Goal: Obtain resource: Download file/media

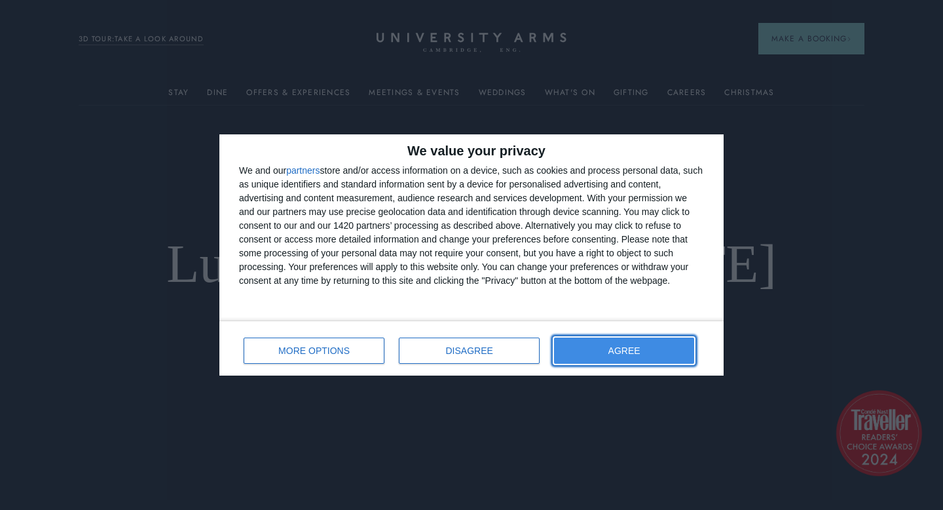
click at [609, 350] on span "AGREE" at bounding box center [625, 350] width 32 height 9
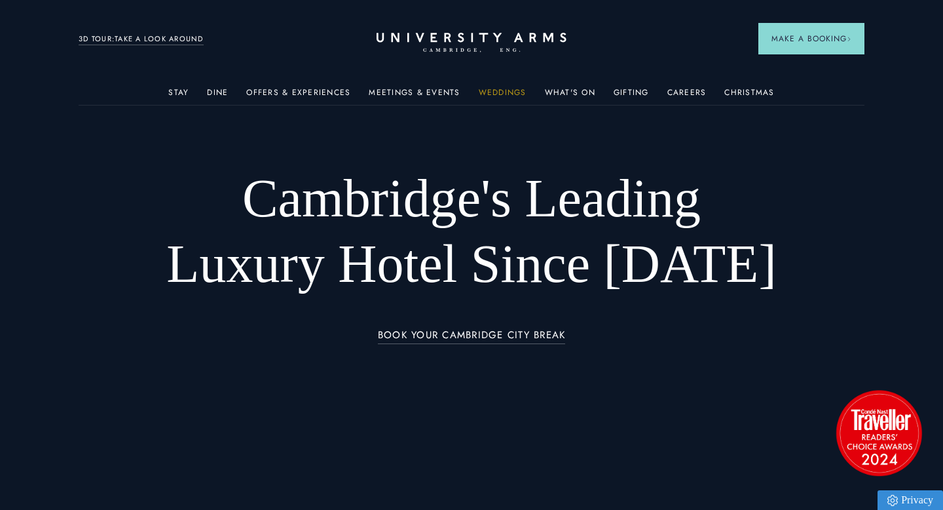
click at [514, 93] on link "Weddings" at bounding box center [503, 96] width 48 height 17
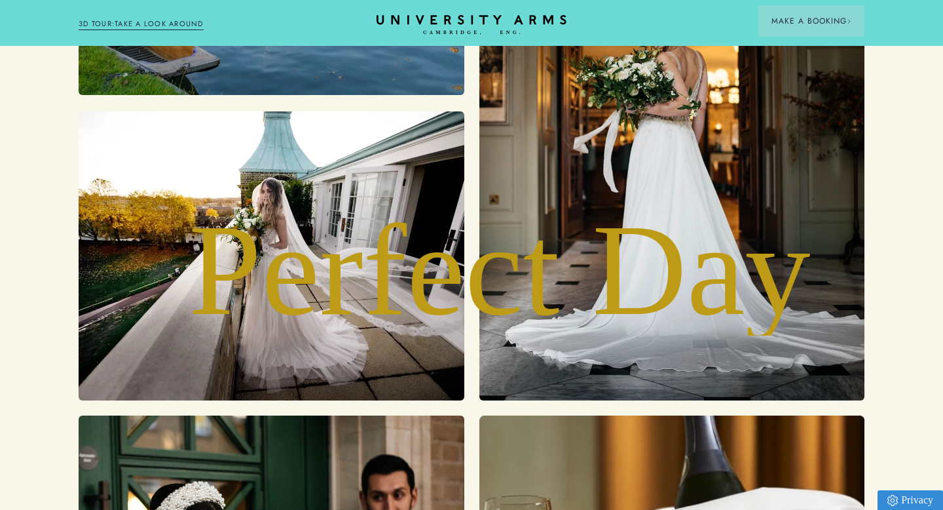
scroll to position [3833, 0]
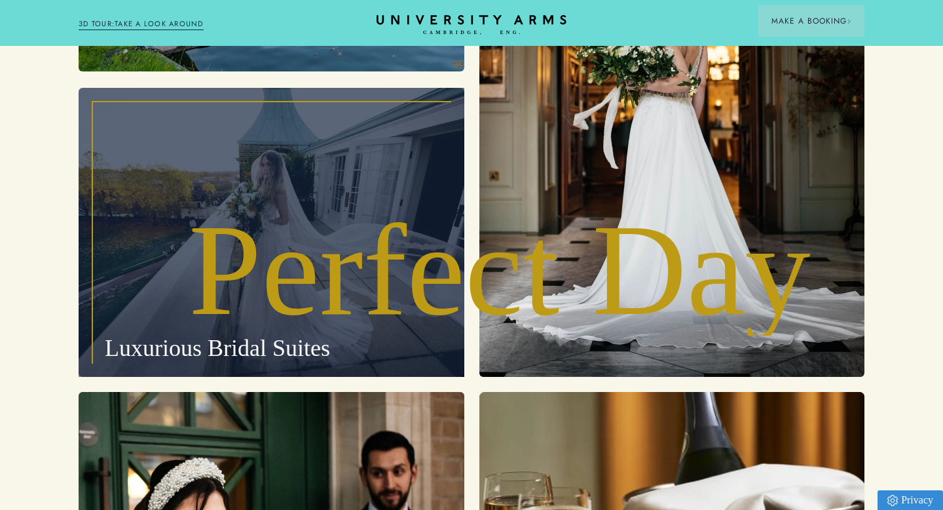
click at [237, 345] on p "Luxurious Bridal Suites" at bounding box center [272, 232] width 386 height 289
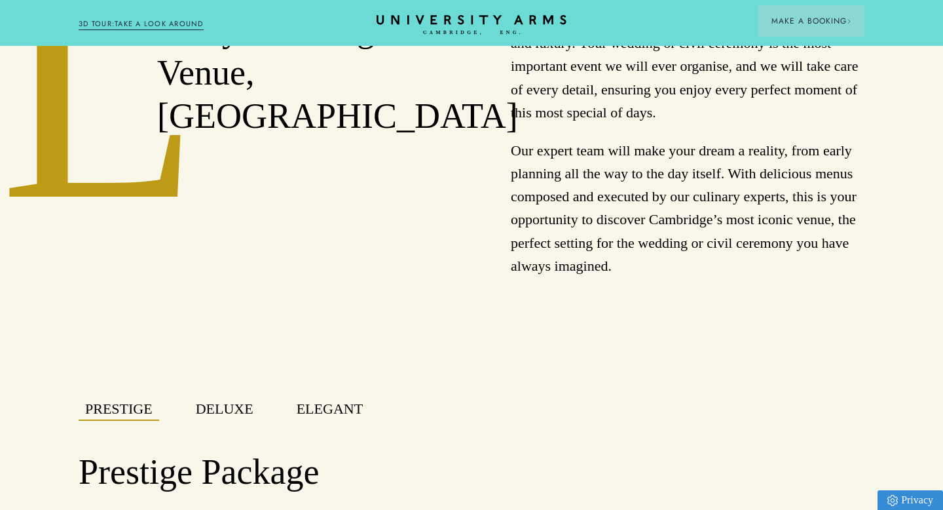
scroll to position [651, 0]
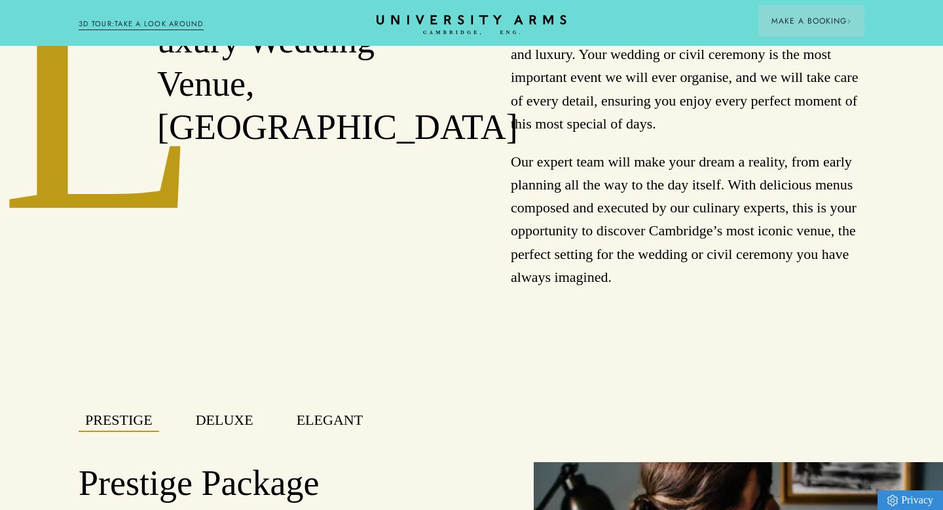
click at [244, 413] on button "Deluxe" at bounding box center [224, 420] width 71 height 23
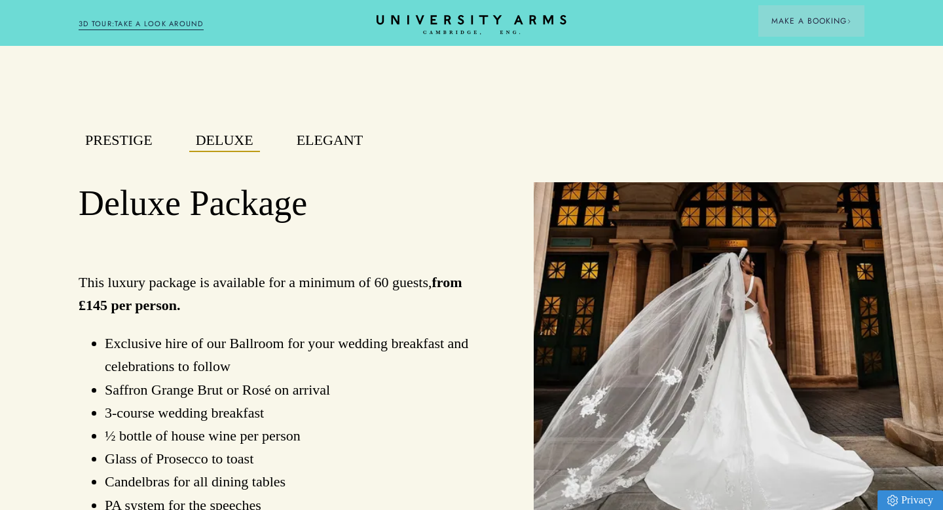
scroll to position [931, 0]
click at [142, 144] on button "Prestige" at bounding box center [119, 139] width 81 height 23
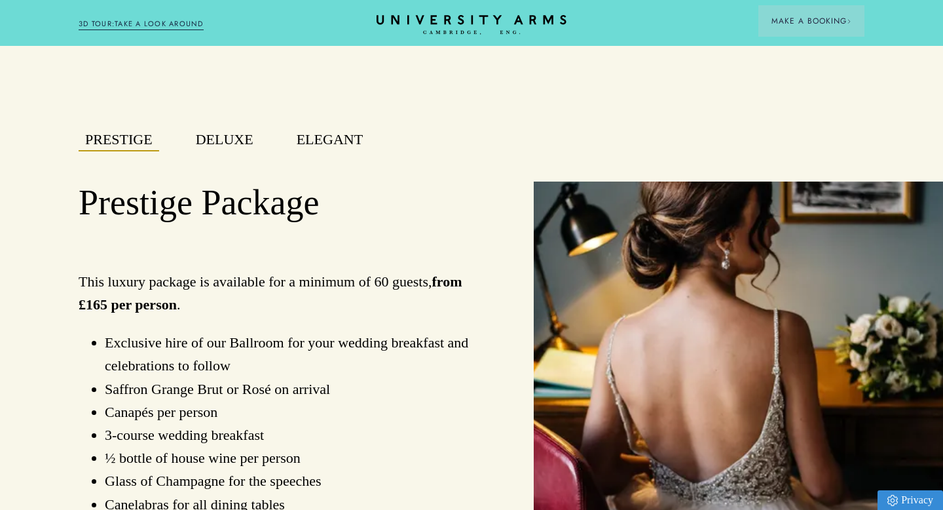
click at [349, 140] on button "Elegant" at bounding box center [329, 139] width 79 height 23
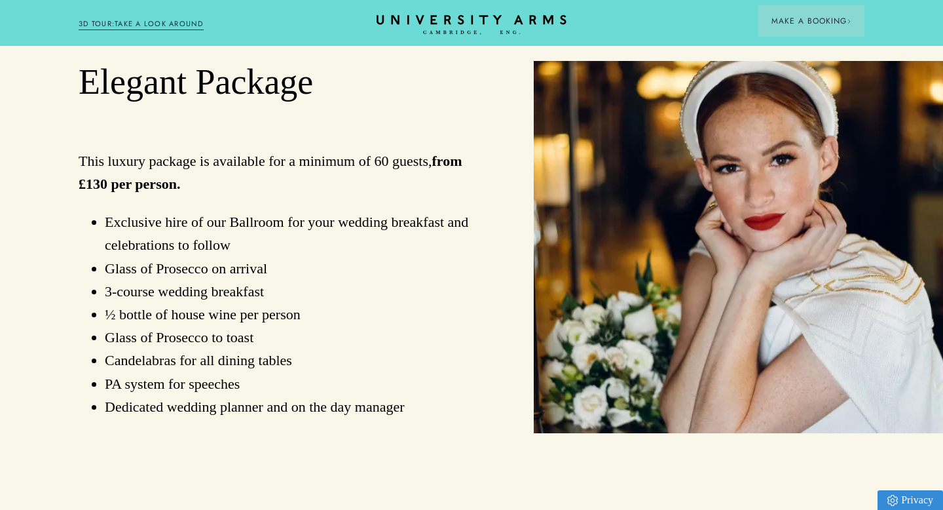
scroll to position [978, 0]
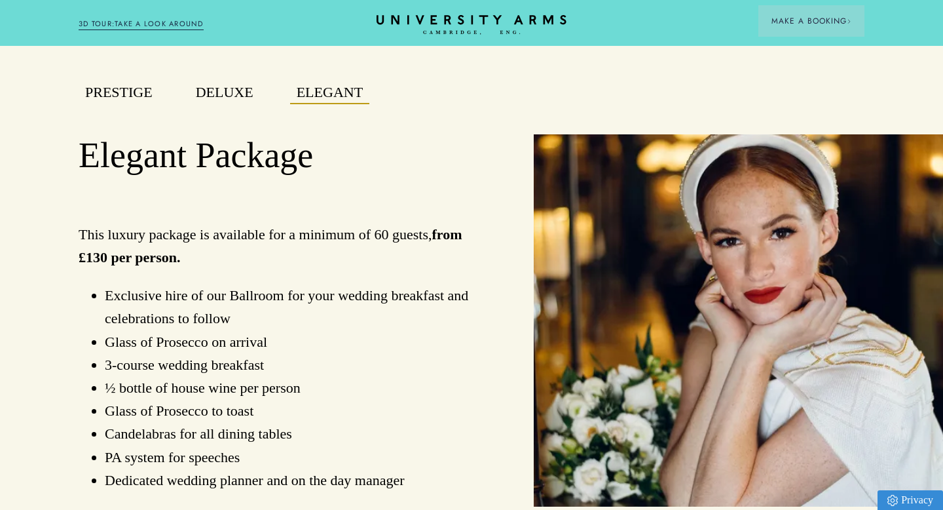
click at [124, 96] on button "Prestige" at bounding box center [119, 92] width 81 height 23
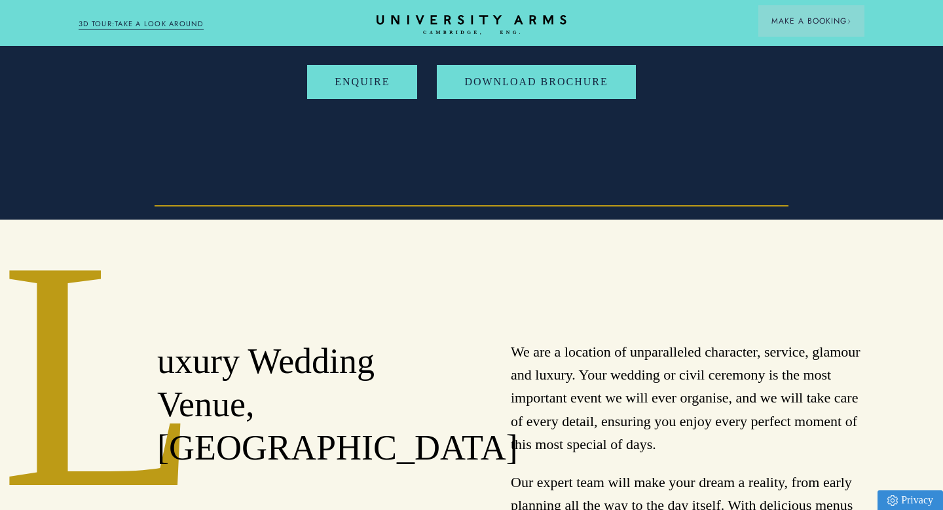
scroll to position [0, 0]
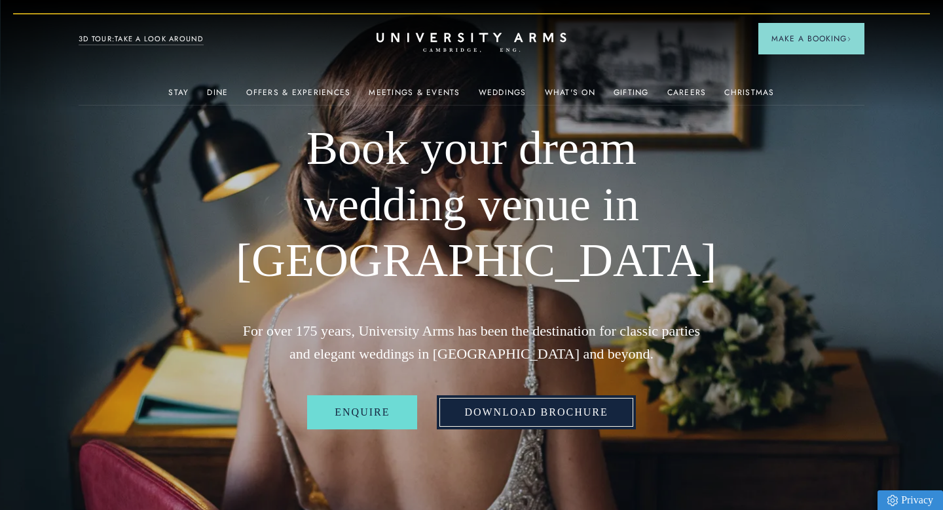
click at [557, 416] on link "Download Brochure" at bounding box center [536, 412] width 199 height 34
